Goal: Task Accomplishment & Management: Complete application form

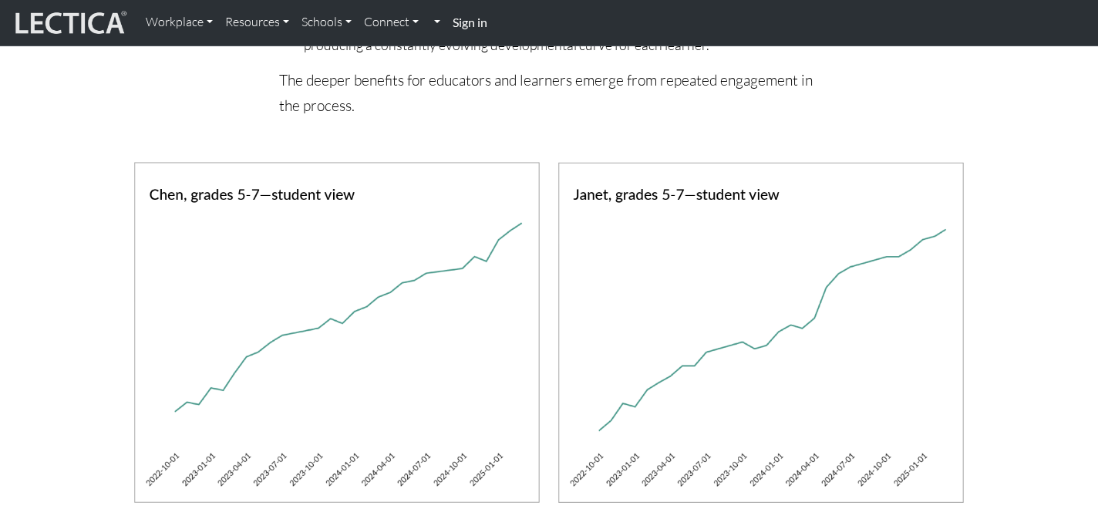
scroll to position [1286, 0]
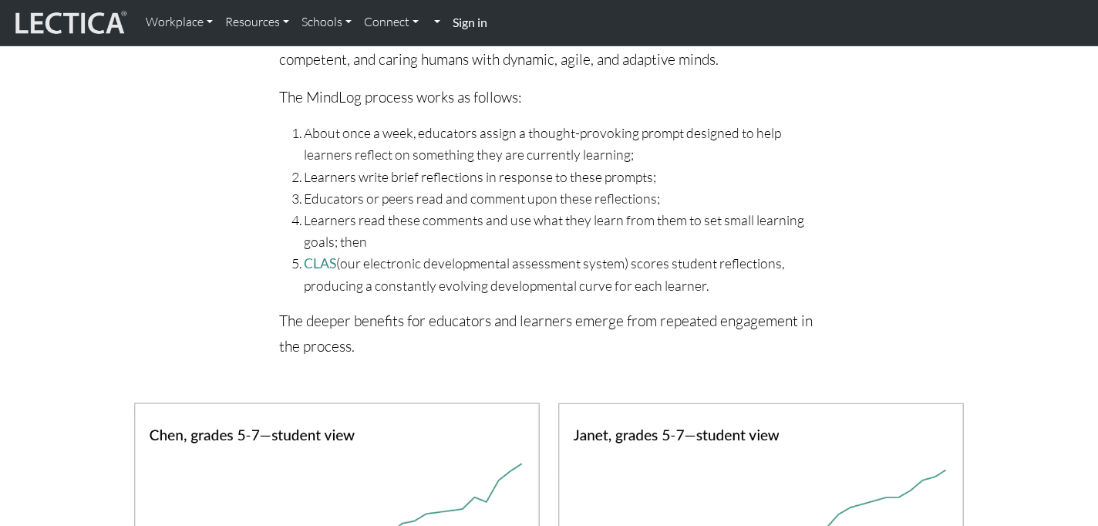
click at [466, 20] on strong "Sign in" at bounding box center [469, 22] width 35 height 15
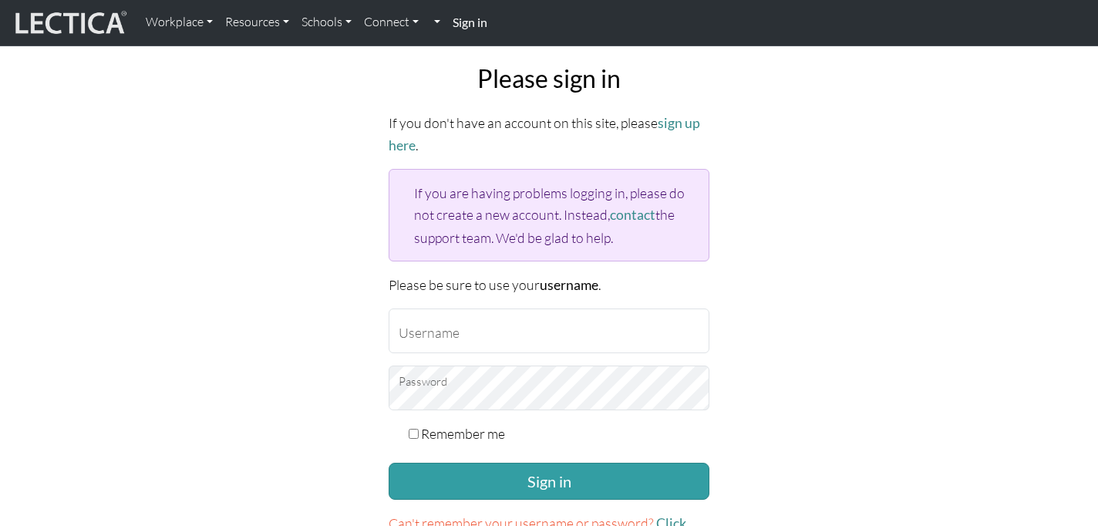
scroll to position [42, 0]
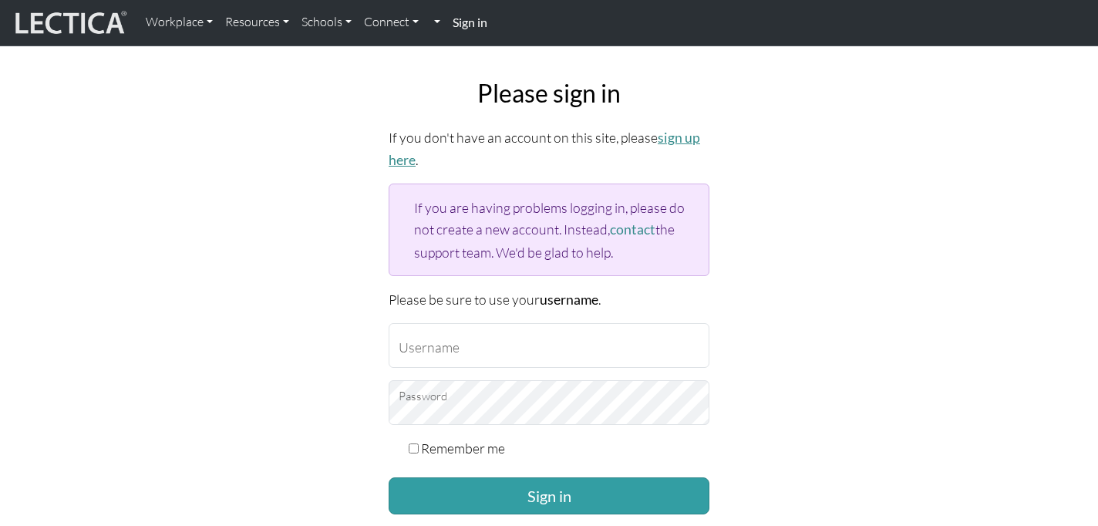
click at [682, 137] on link "sign up here" at bounding box center [544, 149] width 311 height 39
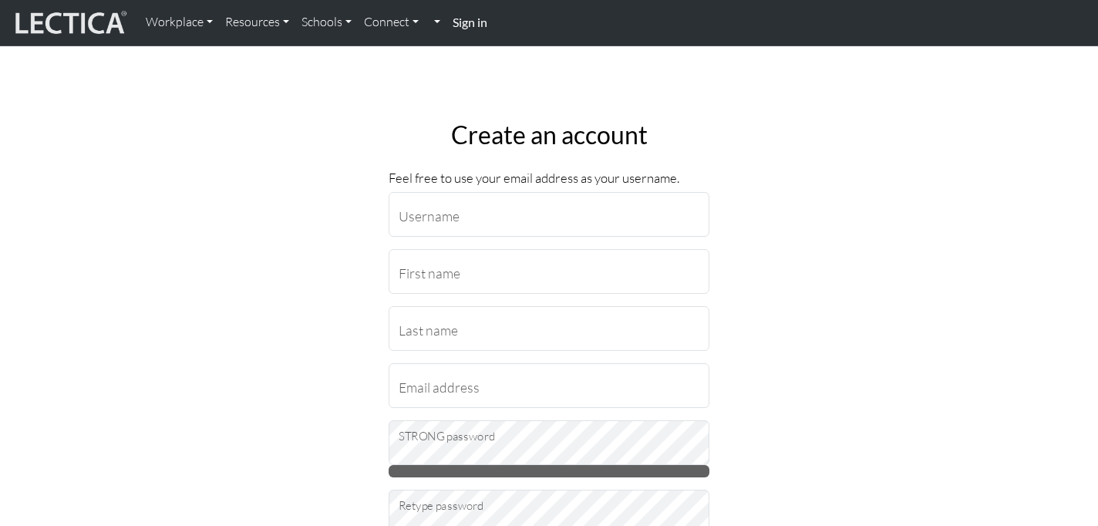
click at [477, 217] on input "Username" at bounding box center [549, 214] width 321 height 45
type input "eriksson.anna17@gmail.com"
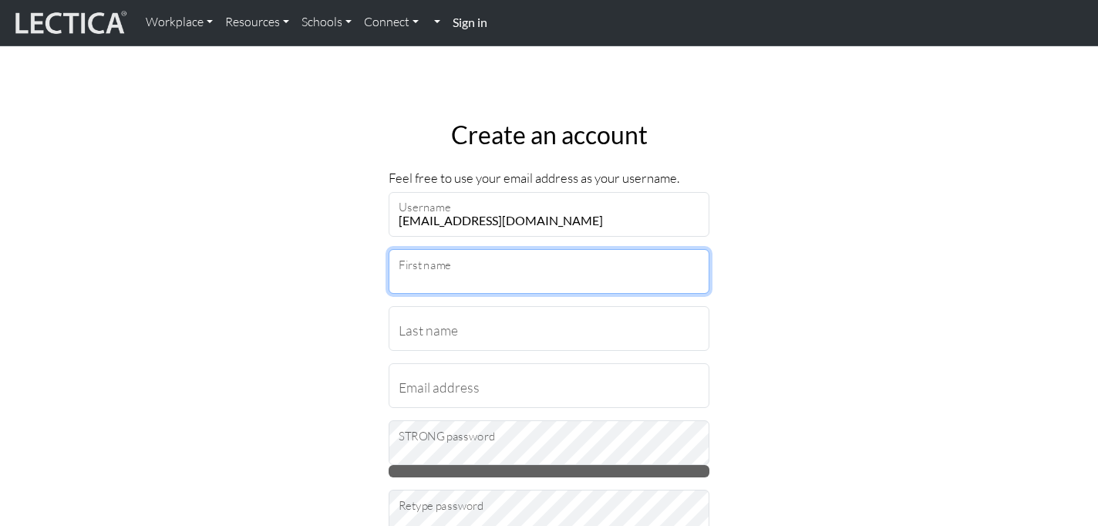
click at [489, 267] on input "First name" at bounding box center [549, 271] width 321 height 45
type input "Anna"
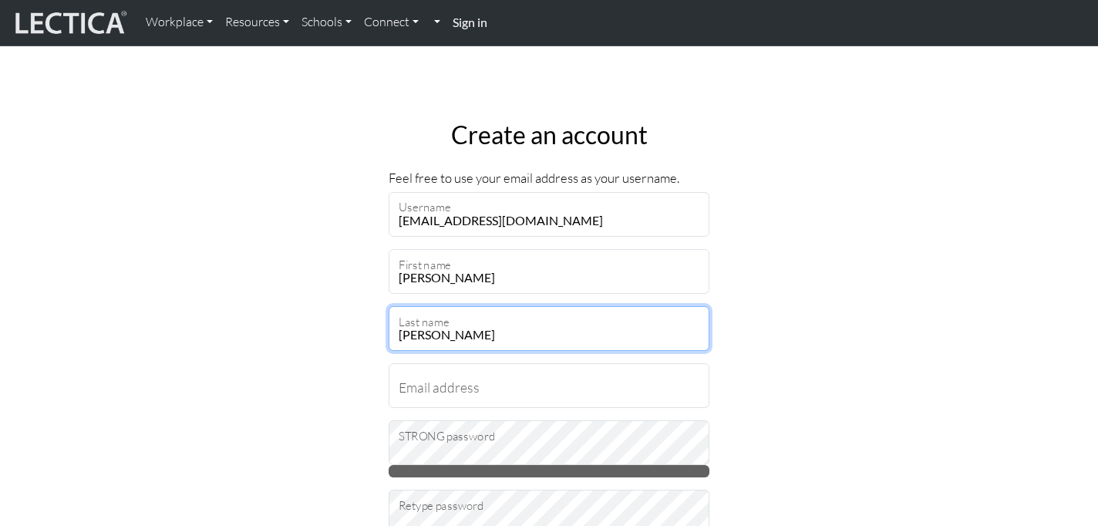
type input "Eriksson"
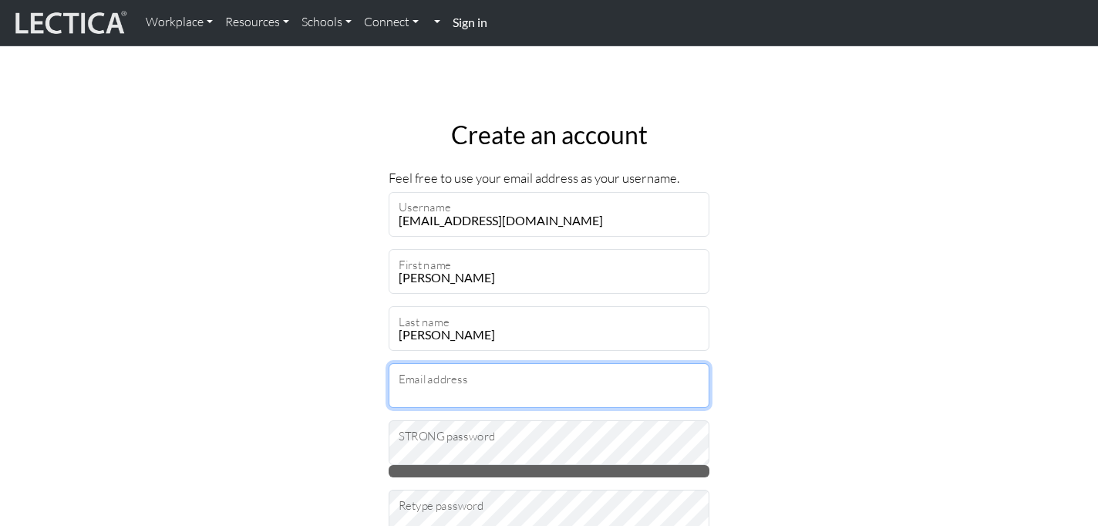
click at [423, 388] on input "Email address" at bounding box center [549, 385] width 321 height 45
type input "eriksson.anna17@gmail.com"
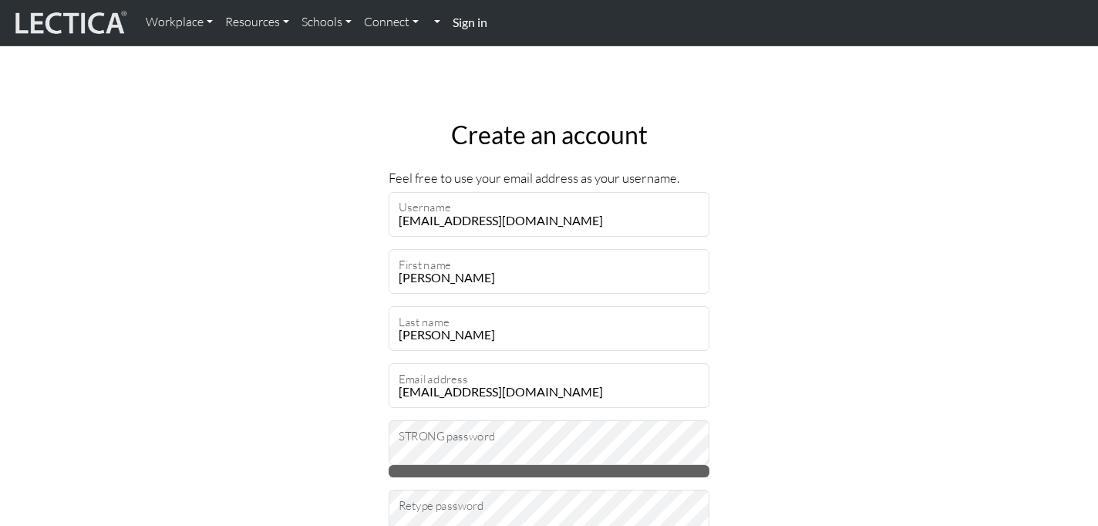
select select "216"
type input "19251"
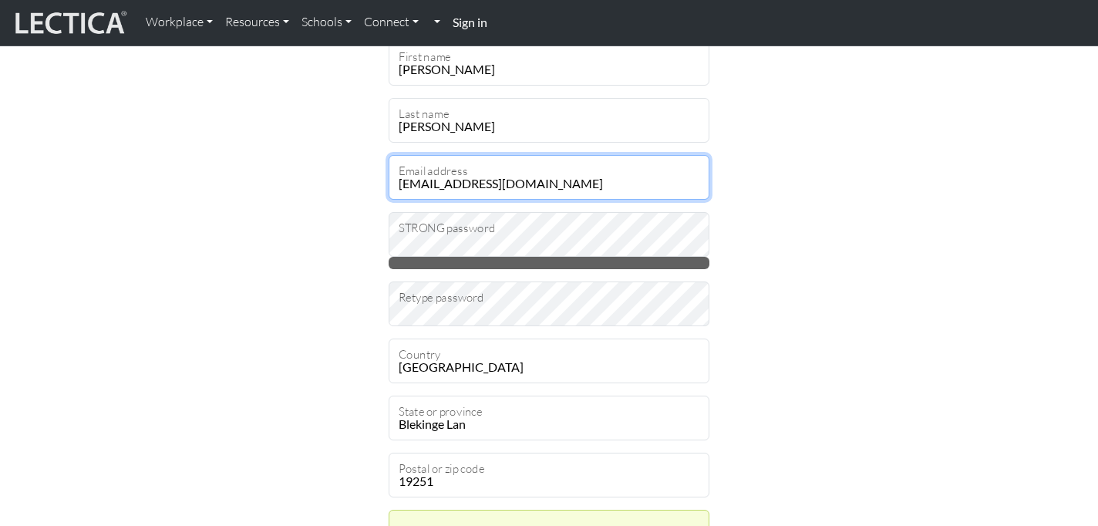
scroll to position [211, 0]
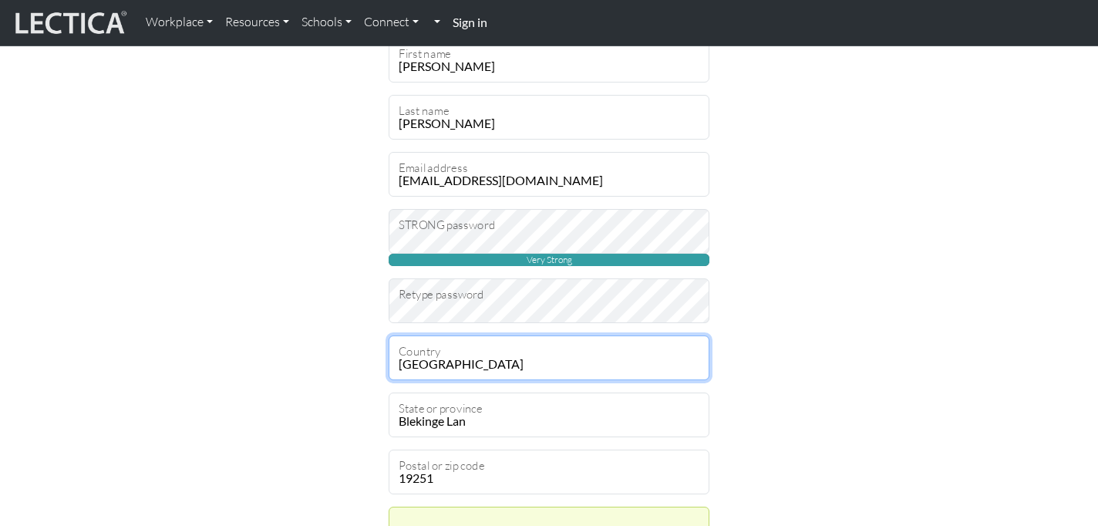
click at [463, 361] on select "Select Afghanistan A…land Islands Albania Algeria American Samoa Andorra Angola…" at bounding box center [549, 357] width 321 height 45
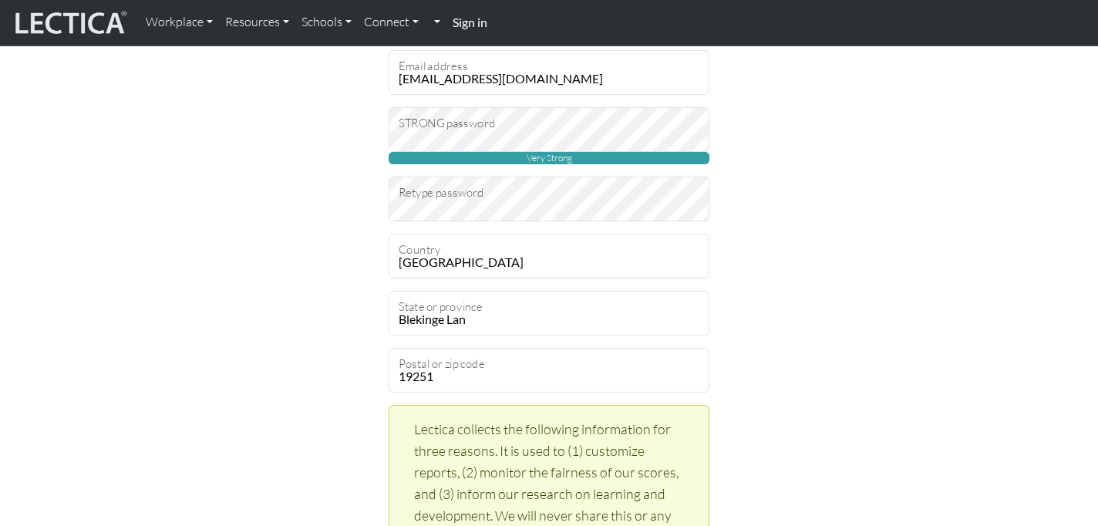
scroll to position [316, 0]
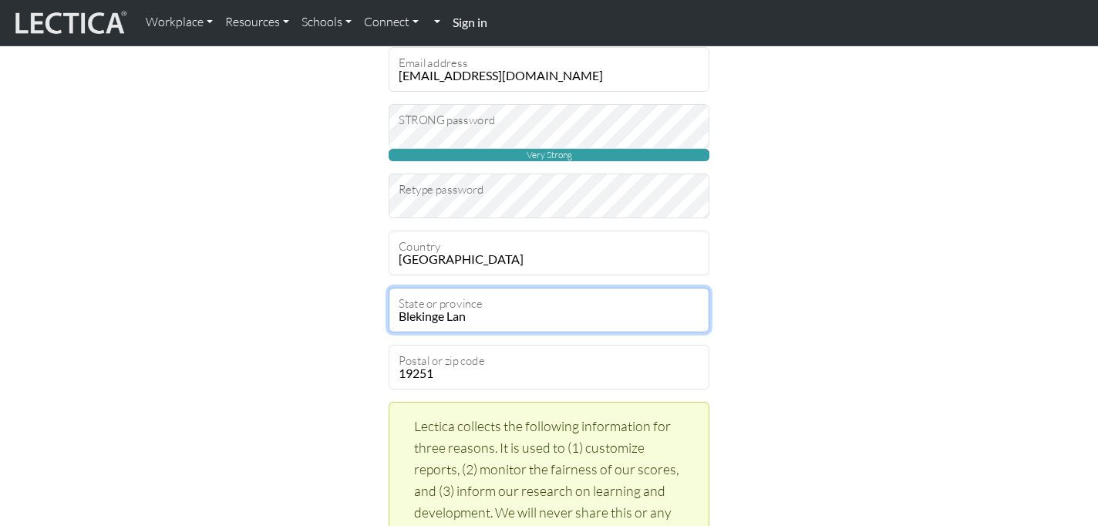
click at [496, 313] on select "Blekinge Lan Dalarnas Lan Gavleborgs Lan Gotlands Lan Hallands Lan Jamtlands La…" at bounding box center [549, 310] width 321 height 45
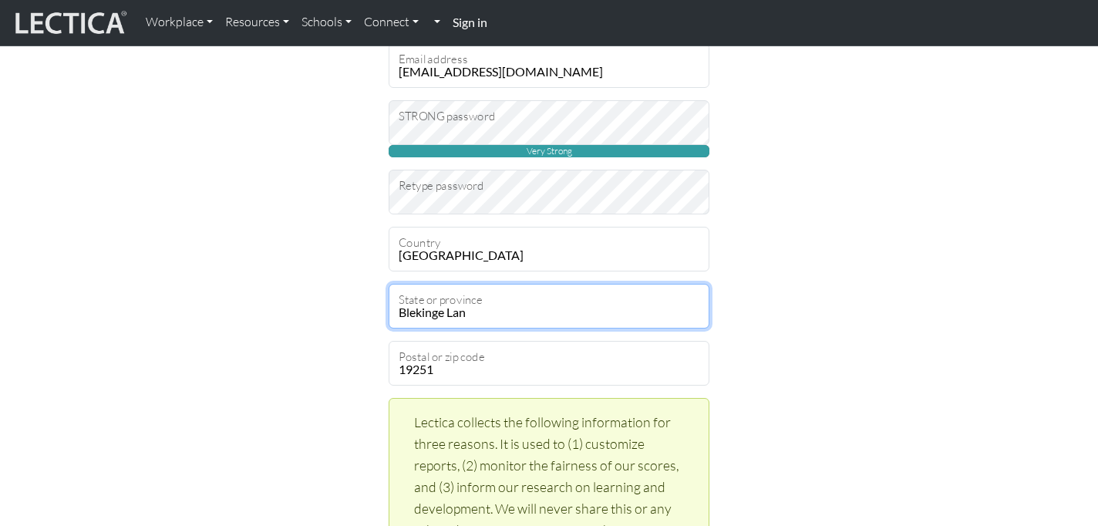
click at [460, 301] on select "Blekinge Lan Dalarnas Lan Gavleborgs Lan Gotlands Lan Hallands Lan Jamtlands La…" at bounding box center [549, 306] width 321 height 45
select select "9518"
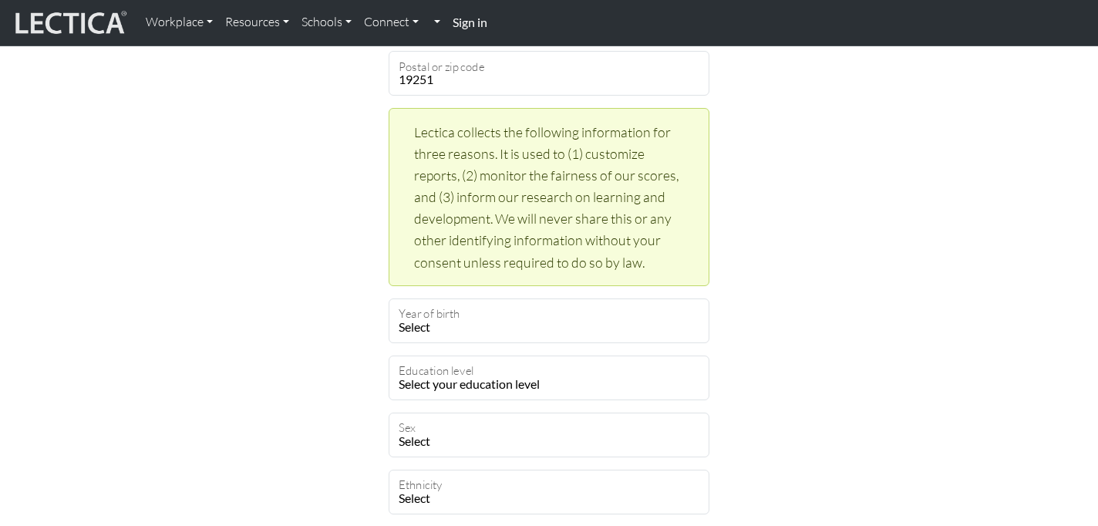
scroll to position [642, 0]
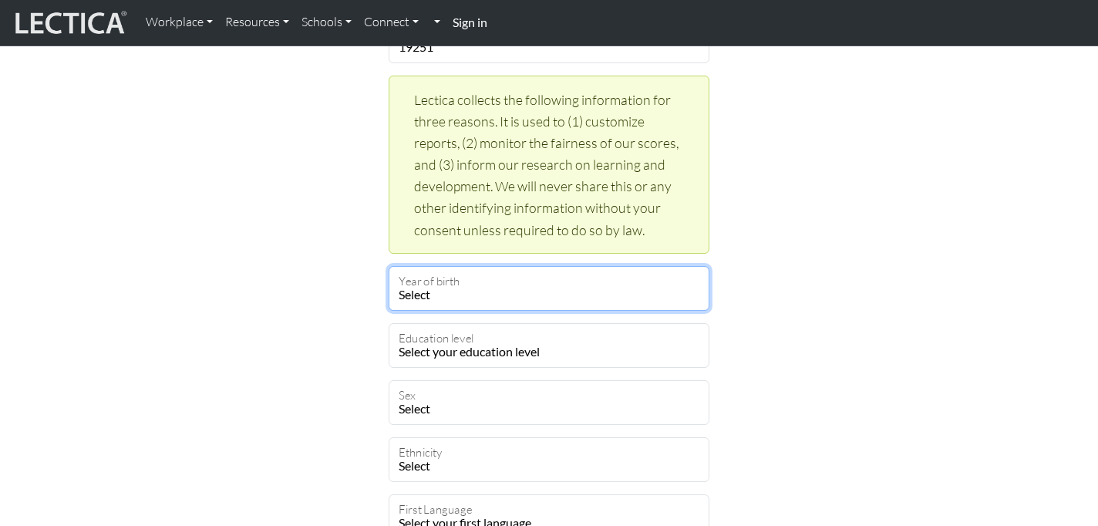
click at [510, 291] on select "Select 2025 2024 2023 2022 2021 2020 2019 2018 2017 2016 2015 2014 2013 2012 20…" at bounding box center [549, 288] width 321 height 45
select select "1984"
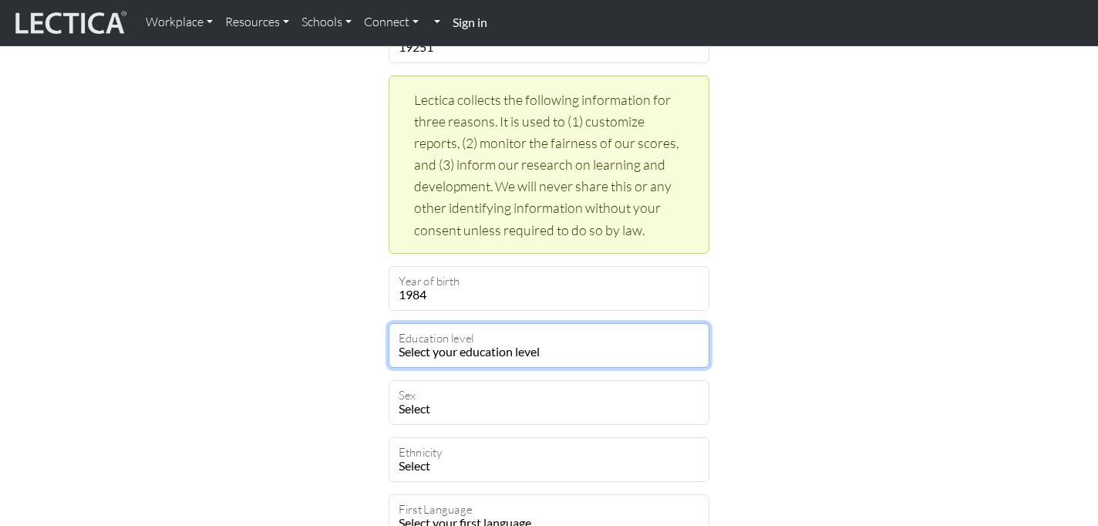
click at [487, 353] on select "Select your education level toddler pre-pre-pre-k pre-pre-k pre-k Kindergarten …" at bounding box center [549, 345] width 321 height 45
click at [497, 345] on select "Select your education level toddler pre-pre-pre-k pre-pre-k pre-k Kindergarten …" at bounding box center [549, 345] width 321 height 45
select select "23"
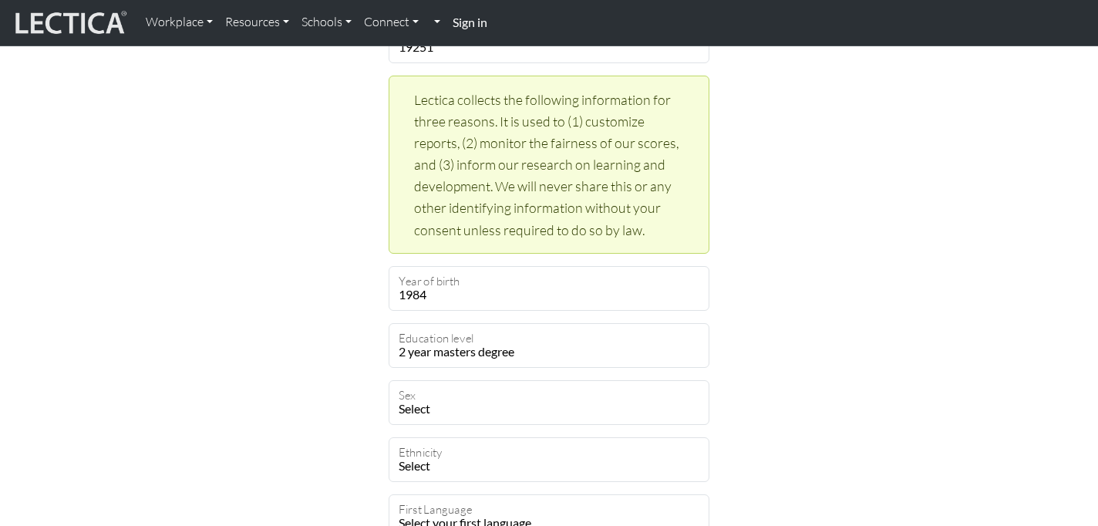
click at [833, 245] on div "Create an account Feel free to use your email address as your username. eriksso…" at bounding box center [549, 158] width 1018 height 1384
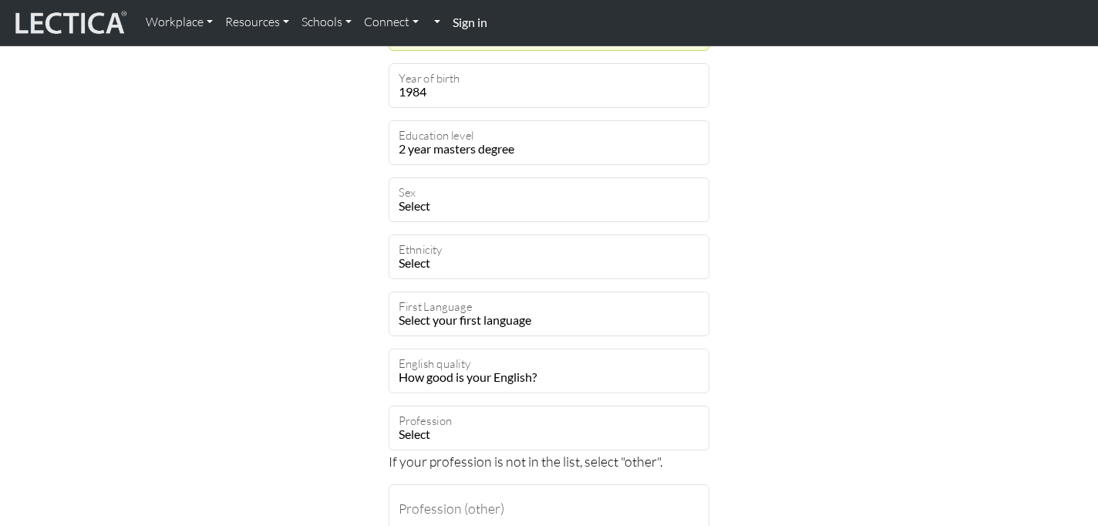
scroll to position [849, 0]
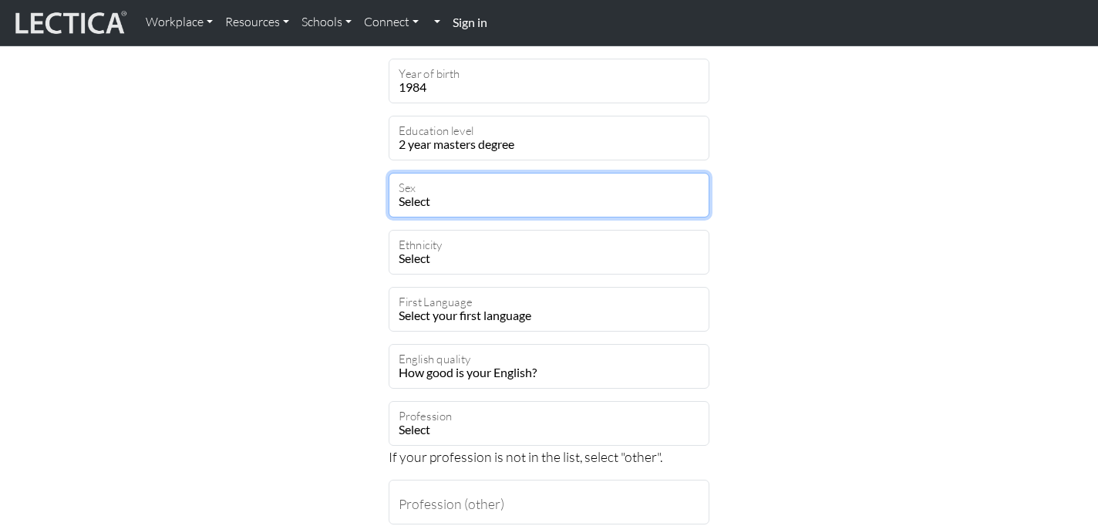
click at [594, 207] on select "Select Male Female Binary Non-binary Opt out" at bounding box center [549, 195] width 321 height 45
select select "female"
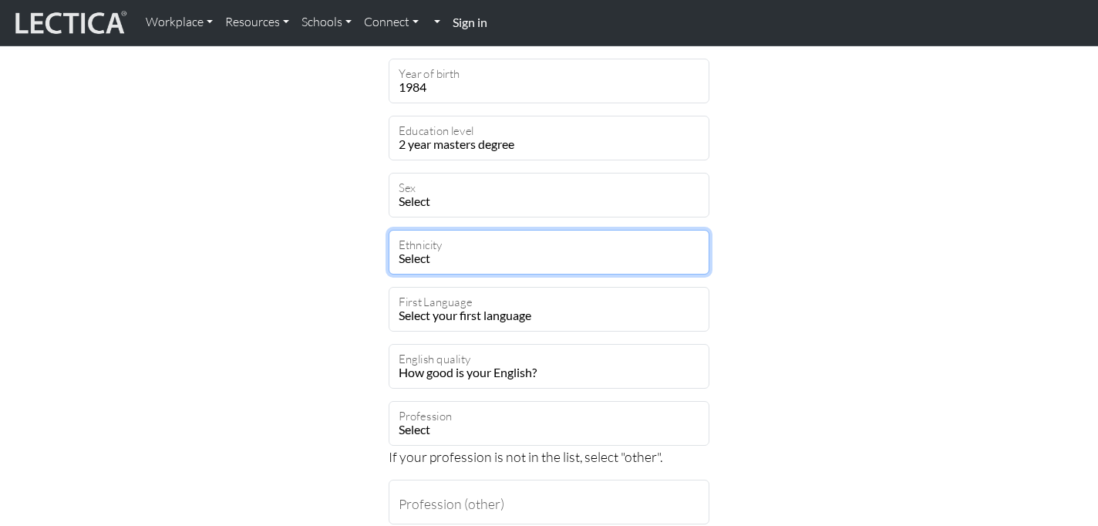
click at [487, 268] on select "Select African Asian Black Carribean Caucasian Central American Eurasian Indian…" at bounding box center [549, 252] width 321 height 45
click at [416, 257] on select "Select African Asian Black Carribean Caucasian Central American Eurasian Indian…" at bounding box center [549, 252] width 321 height 45
select select "112"
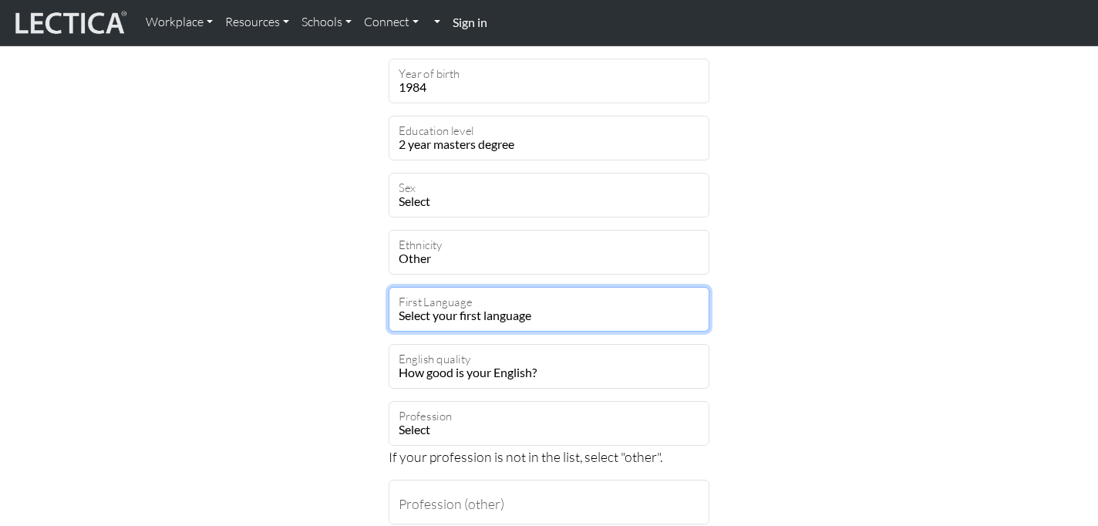
click at [483, 314] on select "Select your first language Abkhazian Achinese Acoli Adangme Adyghe Afar Afrihil…" at bounding box center [549, 309] width 321 height 45
select select "2298"
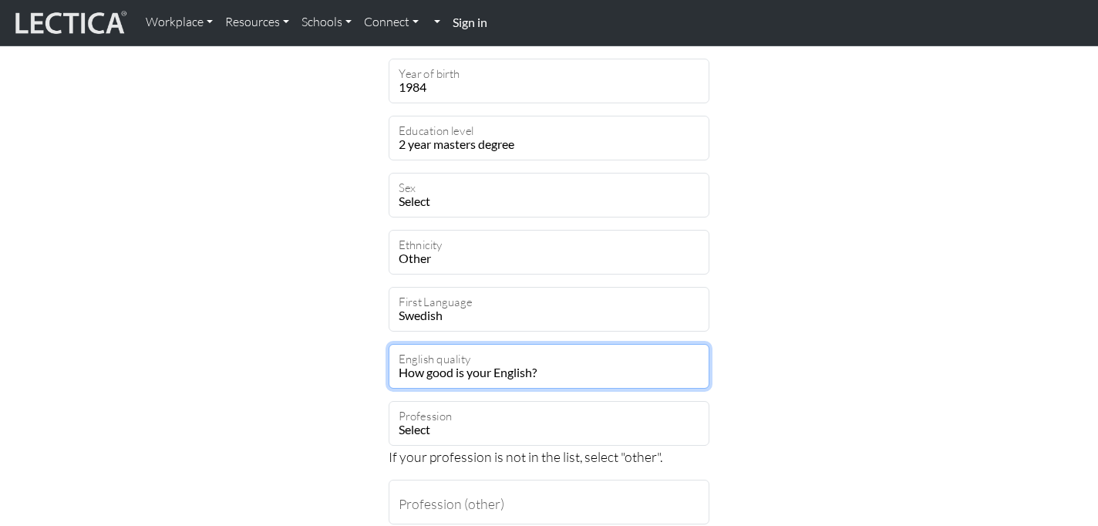
click at [496, 365] on select "How good is your English? Outstanding Excellent Very good Good Not so good Poor" at bounding box center [549, 366] width 321 height 45
select select "3"
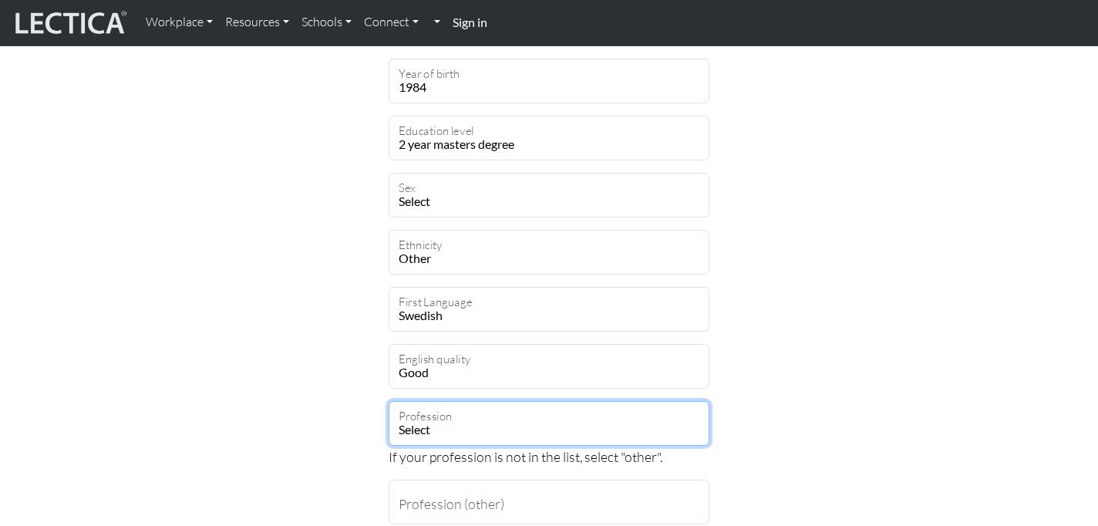
click at [458, 427] on select "Select academic accounting/finance administration arts: performing arts: visual…" at bounding box center [549, 423] width 321 height 45
select select "83"
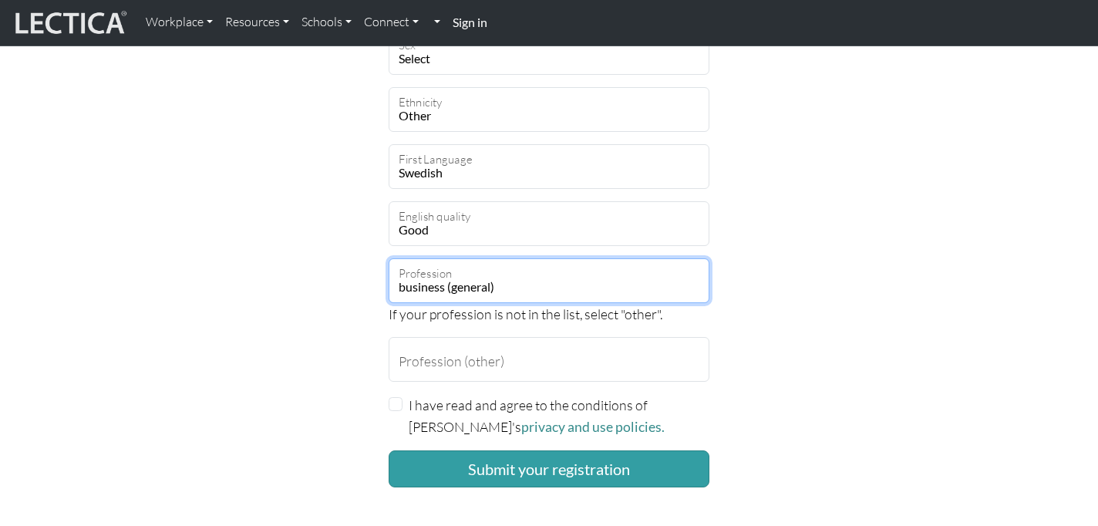
scroll to position [995, 0]
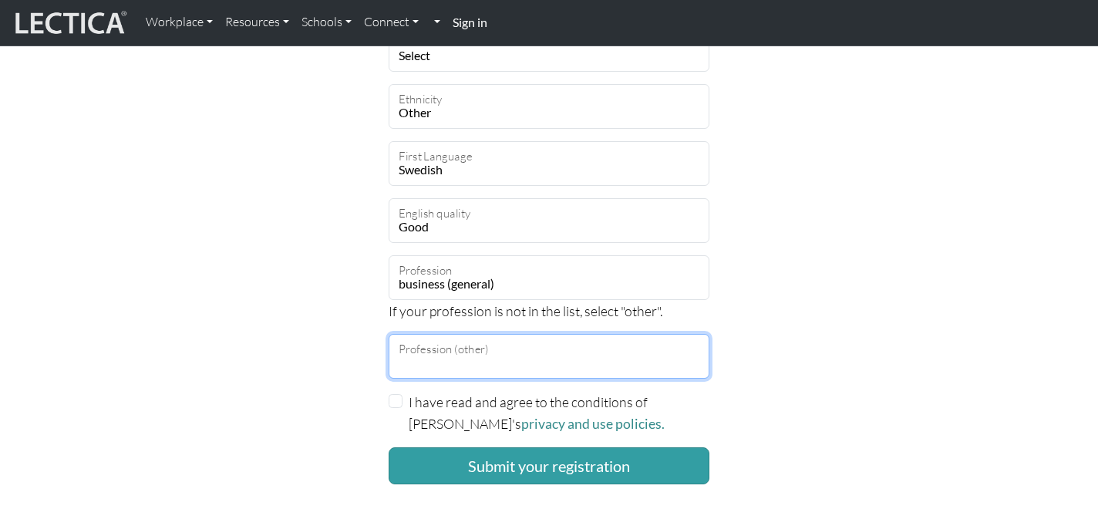
click at [547, 352] on input "Profession (other)" at bounding box center [549, 356] width 321 height 45
click at [437, 355] on input "Profession (other)" at bounding box center [549, 356] width 321 height 45
click at [447, 365] on input "Profession (other)" at bounding box center [549, 356] width 321 height 45
type input "Other"
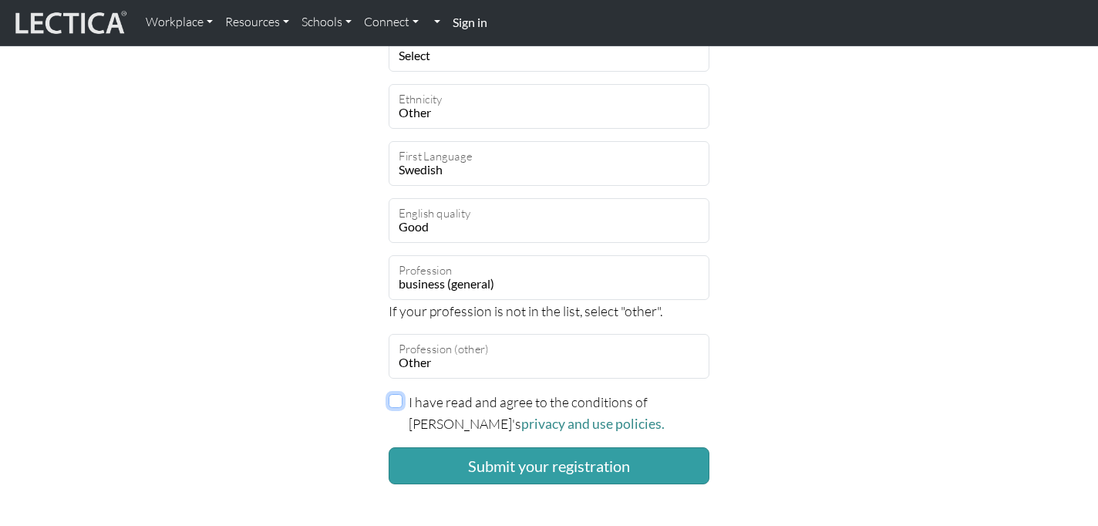
click at [392, 397] on input "I have read and agree to the conditions of Lectica's privacy and use policies." at bounding box center [396, 401] width 14 height 14
checkbox input "true"
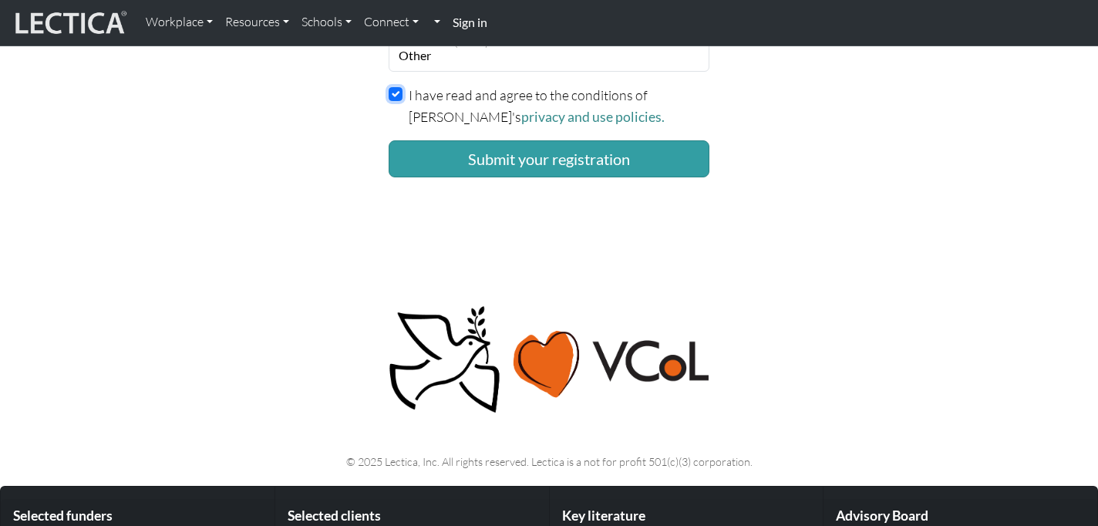
scroll to position [1169, 0]
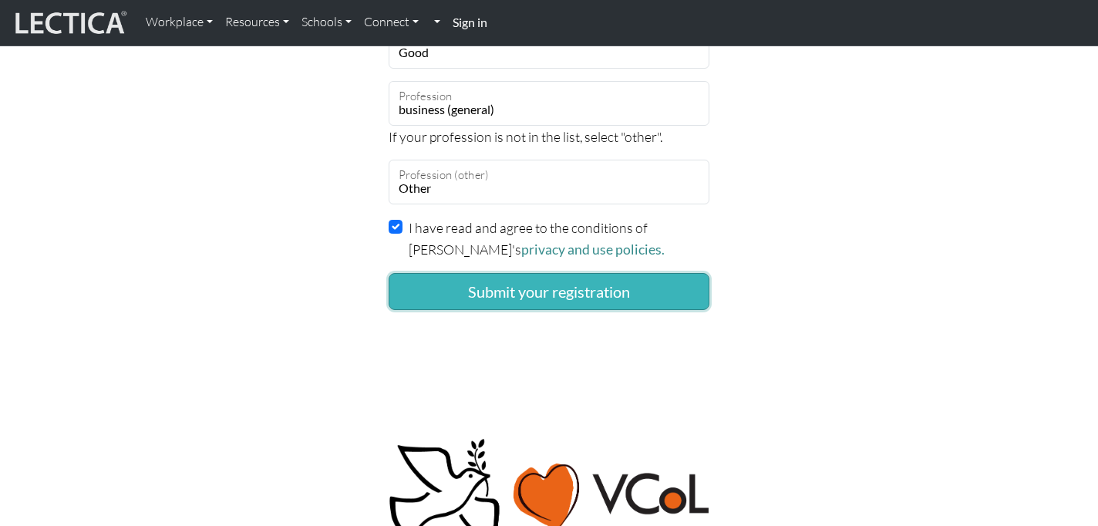
click at [511, 285] on button "Submit your registration" at bounding box center [549, 291] width 321 height 37
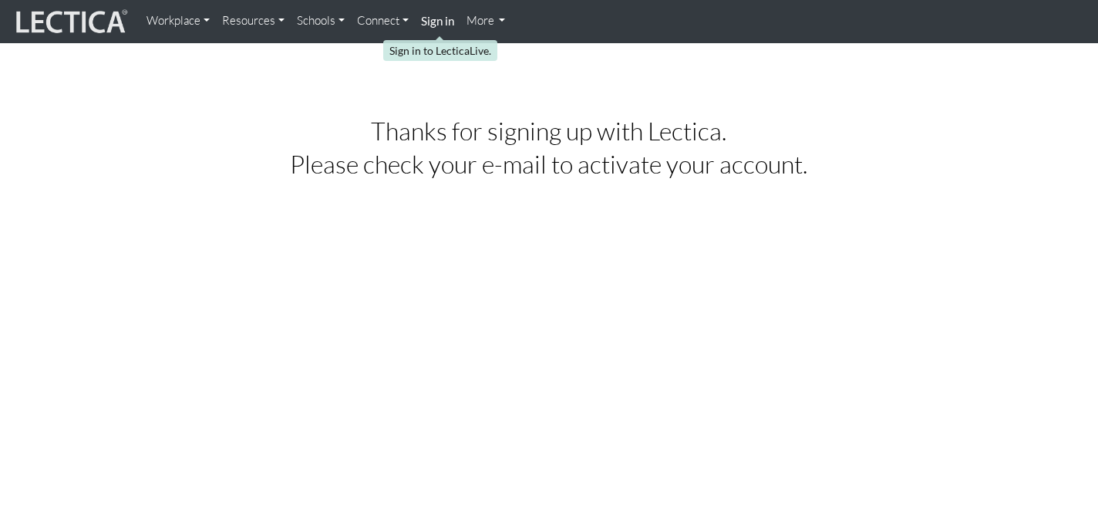
click at [447, 18] on strong "Sign in" at bounding box center [437, 21] width 33 height 14
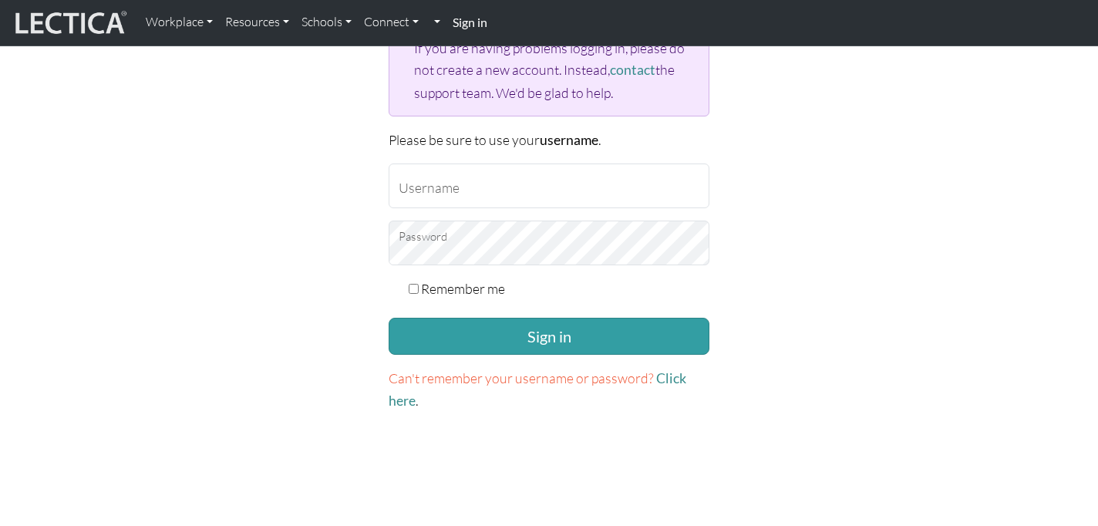
scroll to position [219, 0]
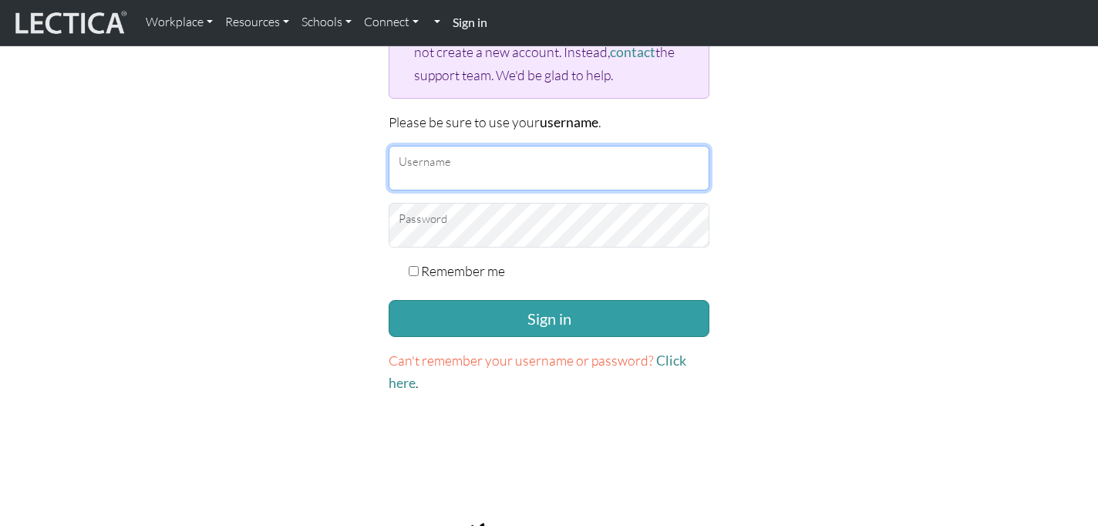
type input "[EMAIL_ADDRESS][DOMAIN_NAME]"
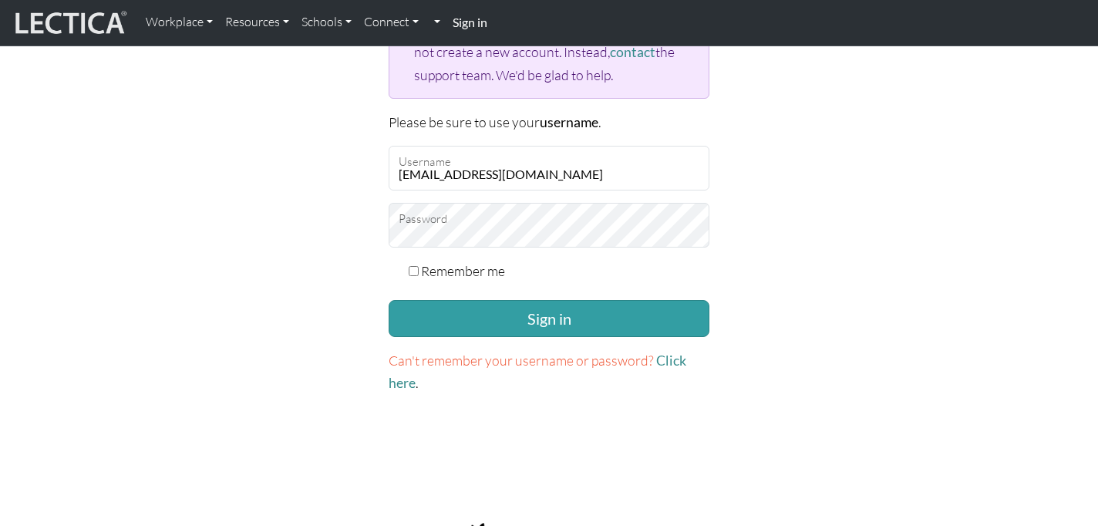
click at [411, 268] on input "Remember me" at bounding box center [414, 271] width 10 height 10
checkbox input "true"
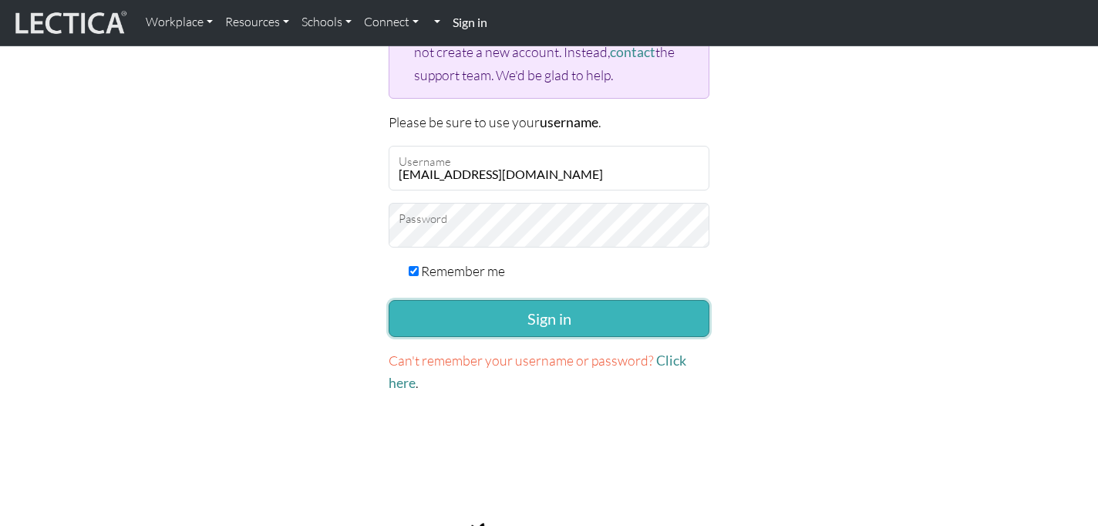
click at [566, 331] on button "Sign in" at bounding box center [549, 318] width 321 height 37
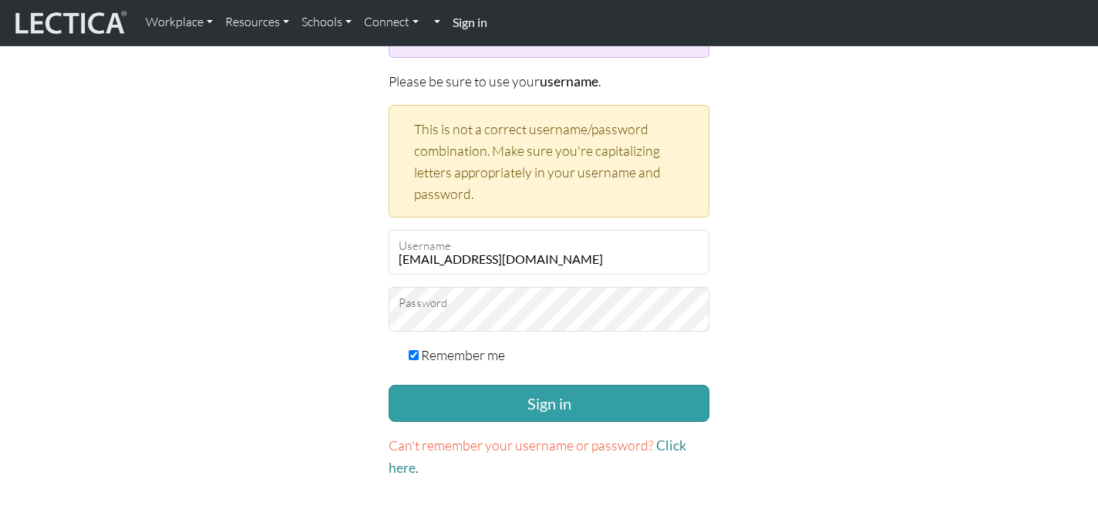
scroll to position [271, 0]
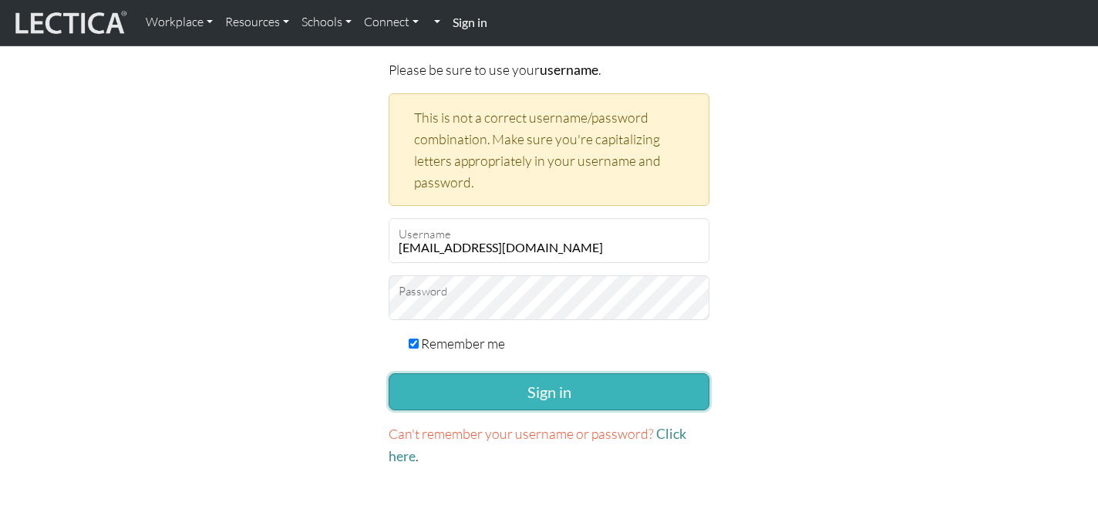
click at [543, 387] on button "Sign in" at bounding box center [549, 391] width 321 height 37
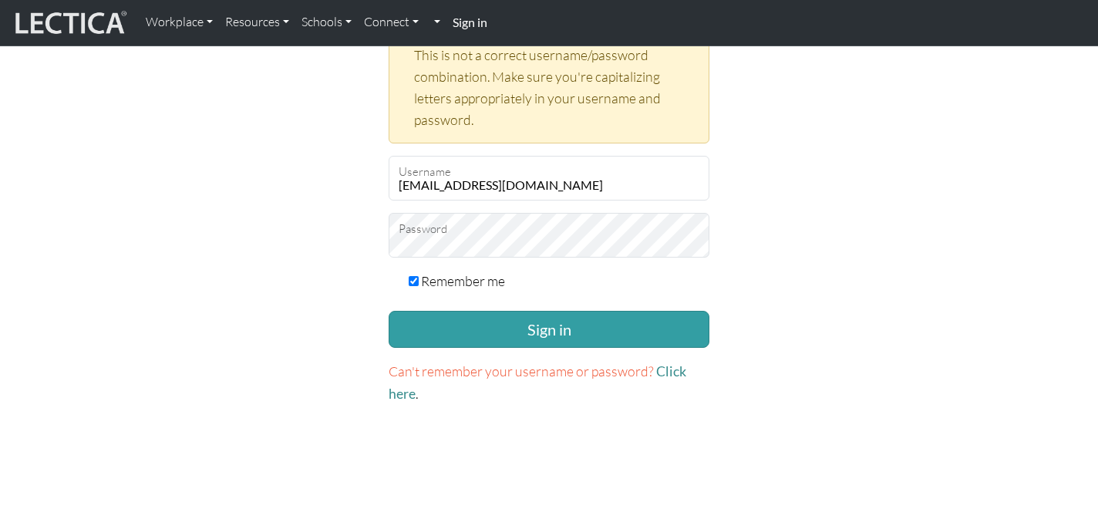
scroll to position [339, 0]
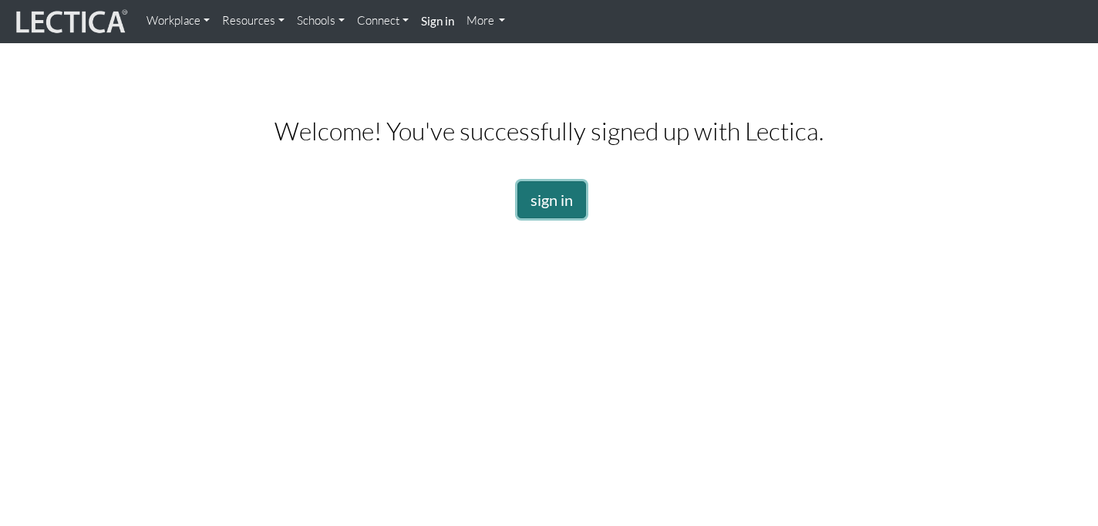
click at [565, 199] on link "sign in" at bounding box center [551, 199] width 69 height 37
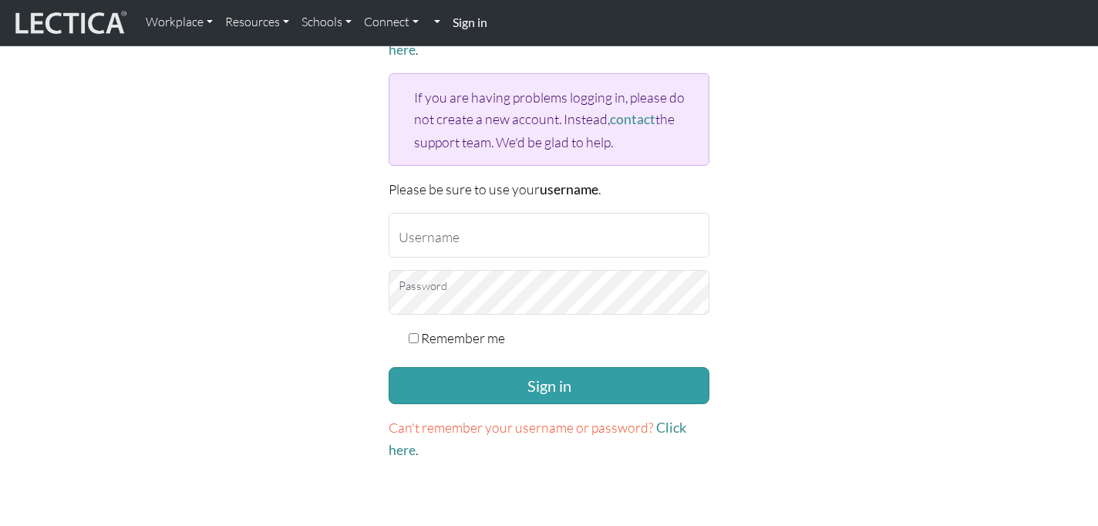
scroll to position [205, 0]
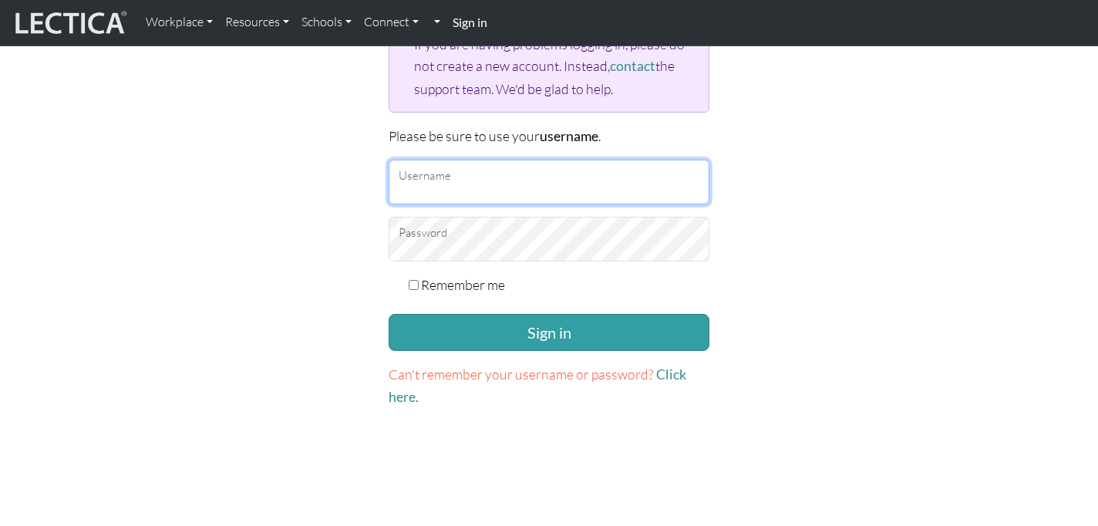
type input "[EMAIL_ADDRESS][DOMAIN_NAME]"
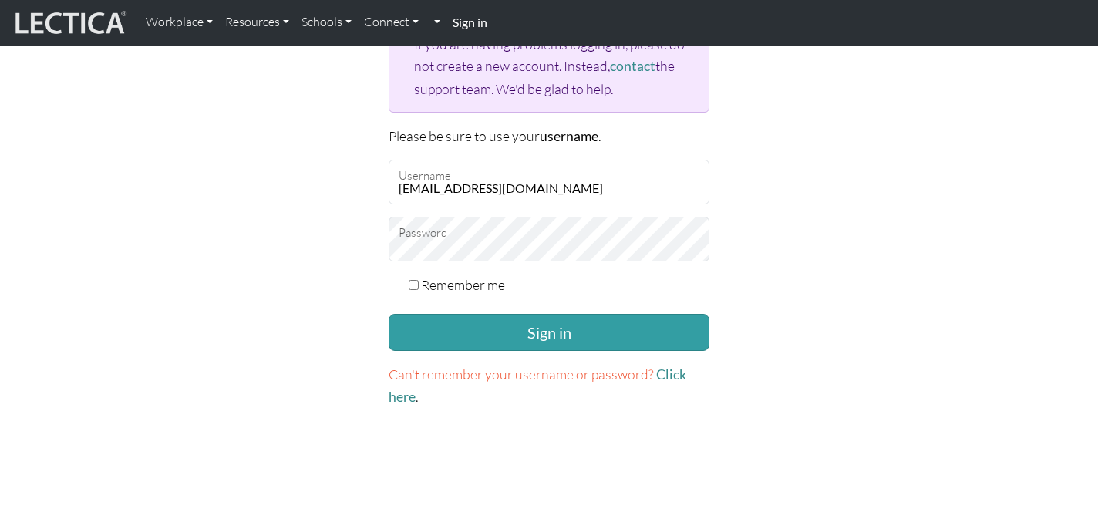
click at [416, 284] on input "Remember me" at bounding box center [414, 285] width 10 height 10
checkbox input "true"
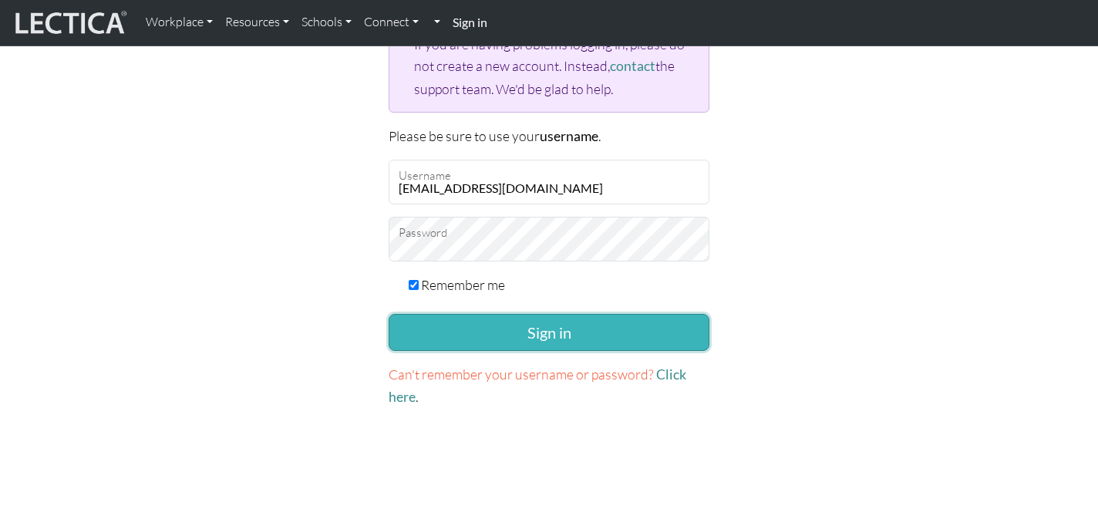
click at [532, 327] on button "Sign in" at bounding box center [549, 332] width 321 height 37
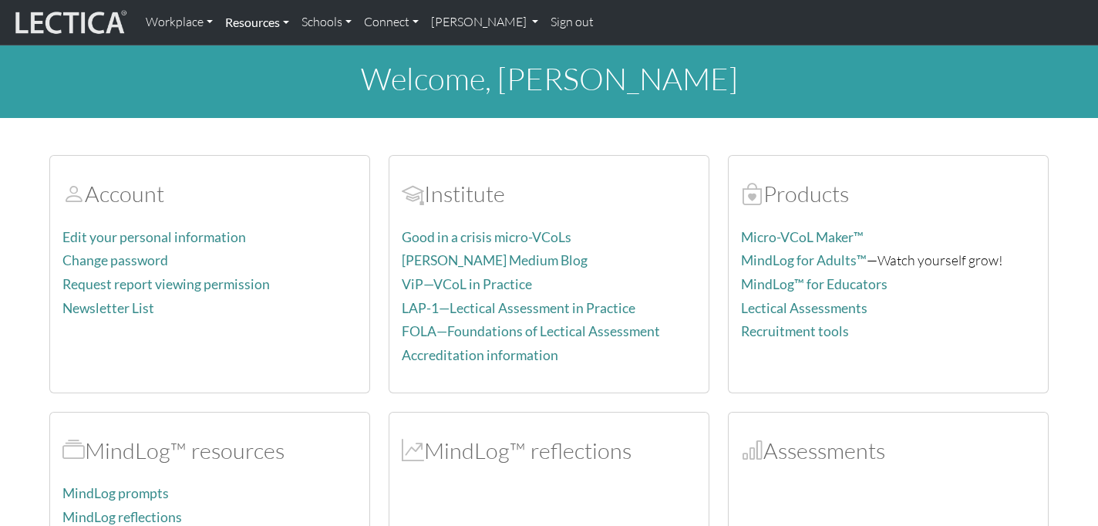
click at [286, 21] on link "Resources" at bounding box center [257, 22] width 76 height 32
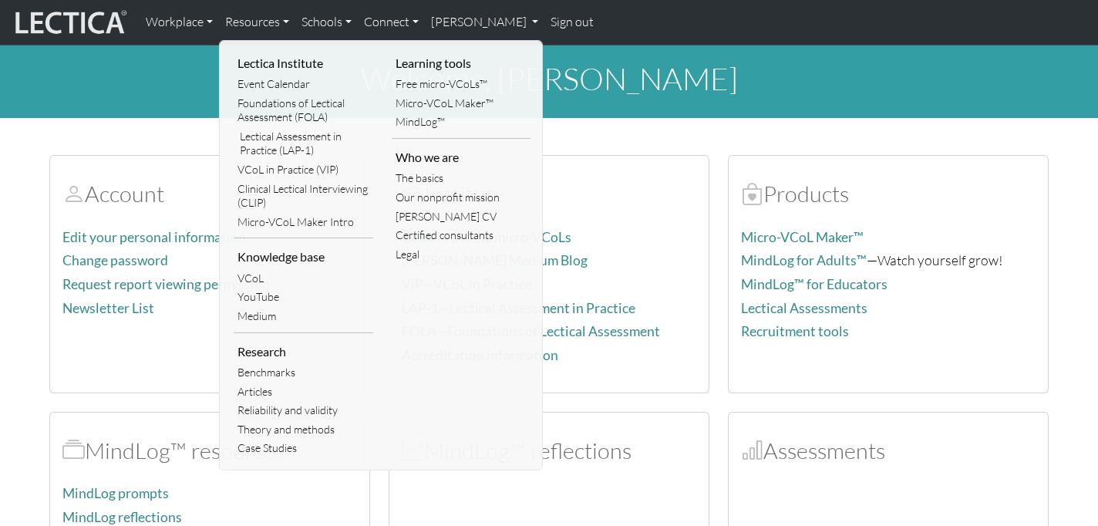
click at [180, 74] on h1 "welcome, Anna Eriksson" at bounding box center [549, 78] width 1098 height 37
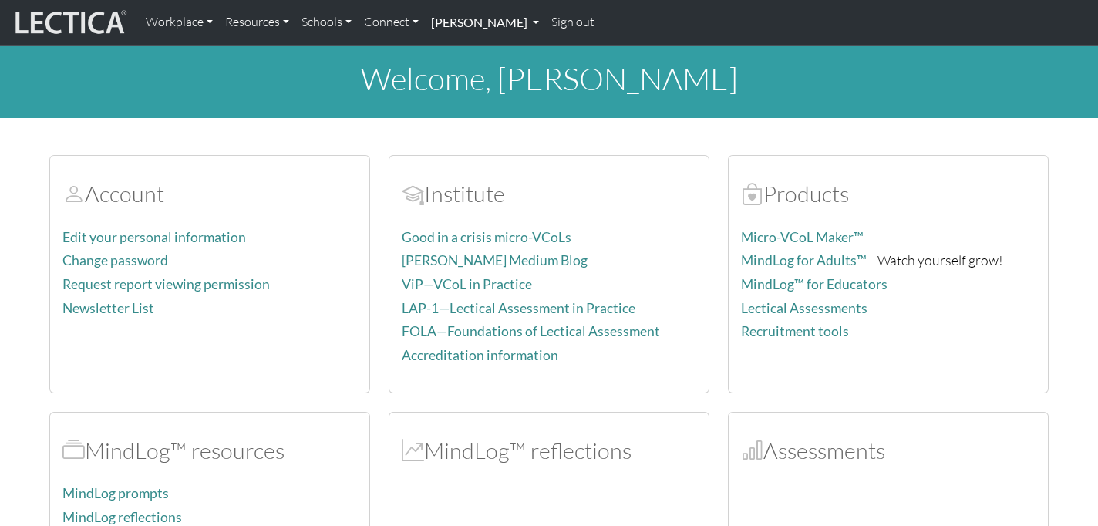
click at [514, 24] on link "[PERSON_NAME]" at bounding box center [485, 22] width 120 height 32
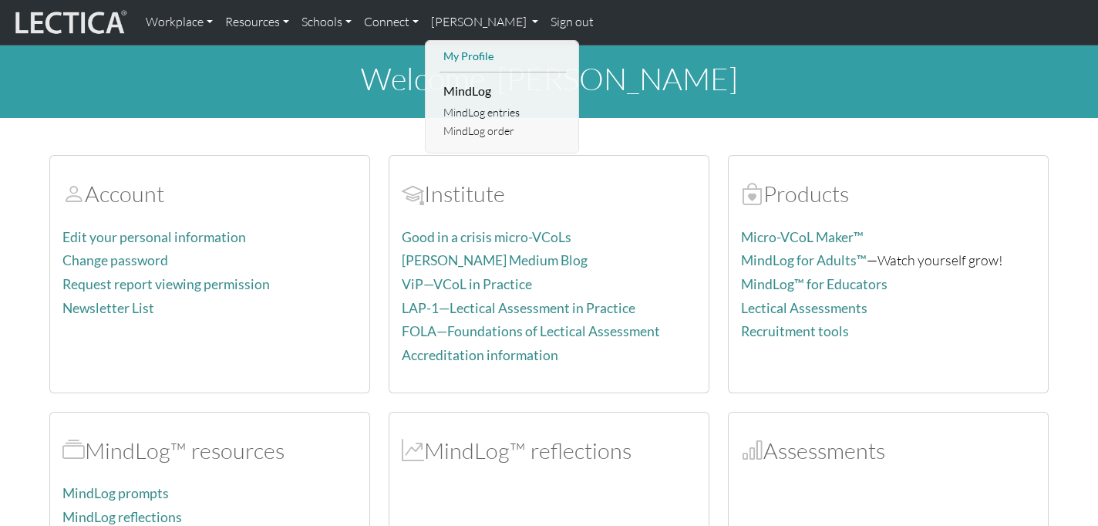
click at [480, 53] on link "My Profile" at bounding box center [502, 56] width 127 height 19
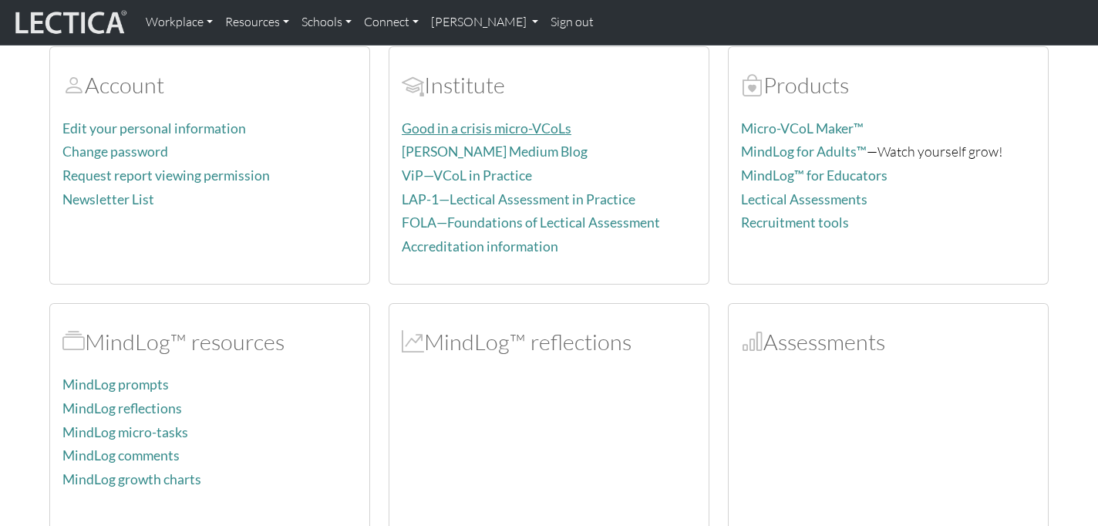
scroll to position [106, 0]
click at [798, 201] on link "Lectical Assessments" at bounding box center [804, 201] width 126 height 16
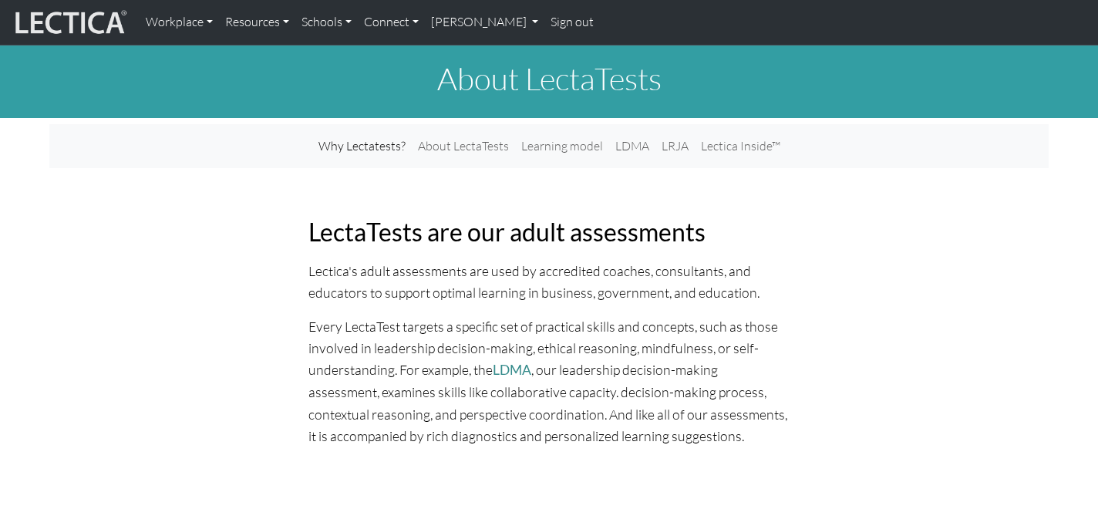
click at [234, 291] on div "Lectica's adult assessments are used by accredited coaches, consultants, and ed…" at bounding box center [548, 359] width 999 height 199
